Goal: Transaction & Acquisition: Download file/media

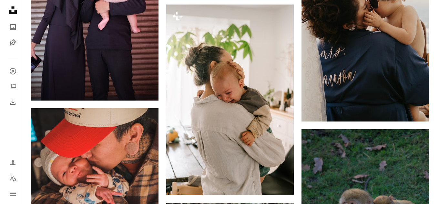
scroll to position [5085, 0]
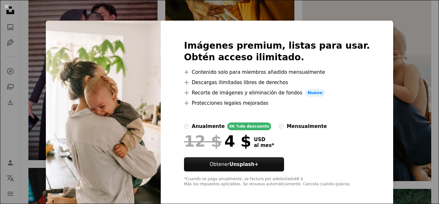
click at [296, 14] on div "An X shape Imágenes premium, listas para usar. Obtén acceso ilimitado. A plus s…" at bounding box center [219, 102] width 439 height 204
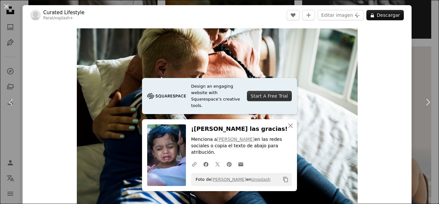
click at [426, 16] on div "An X shape Chevron left Chevron right Curated Lifestyle Para Unsplash+ A heart …" at bounding box center [219, 102] width 439 height 204
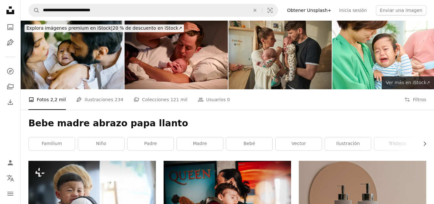
click at [414, 79] on link "Ver más ↗ Ver más en iStock ↗" at bounding box center [408, 82] width 52 height 13
